Goal: Navigation & Orientation: Find specific page/section

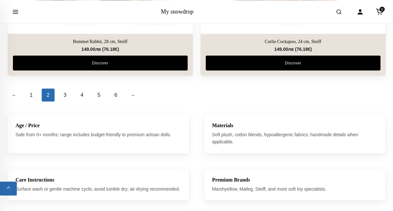
scroll to position [2037, 0]
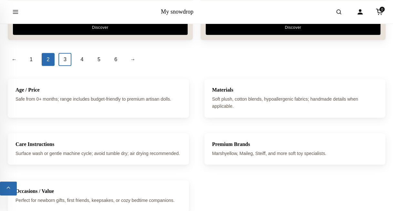
click at [61, 55] on link "3" at bounding box center [65, 59] width 13 height 13
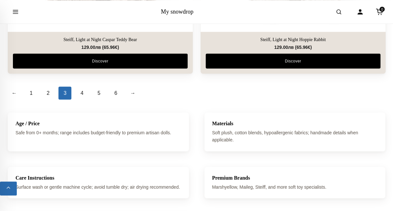
scroll to position [2004, 0]
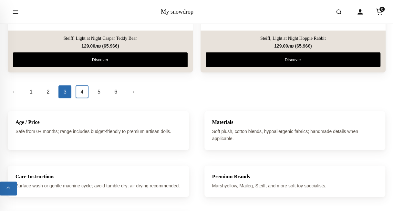
click at [85, 89] on link "4" at bounding box center [82, 91] width 13 height 13
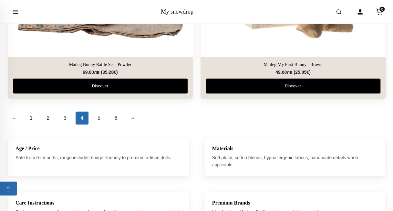
scroll to position [2037, 0]
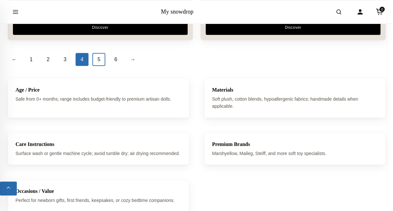
click at [101, 59] on link "5" at bounding box center [98, 59] width 13 height 13
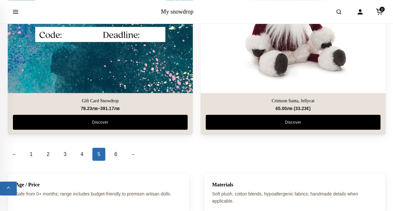
scroll to position [2004, 0]
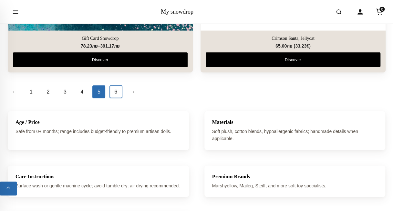
click at [112, 90] on link "6" at bounding box center [116, 91] width 13 height 13
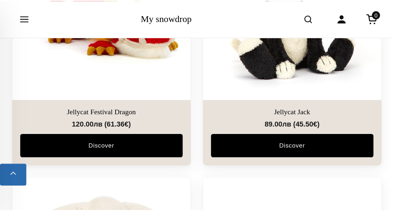
scroll to position [259, 0]
